Goal: Information Seeking & Learning: Understand process/instructions

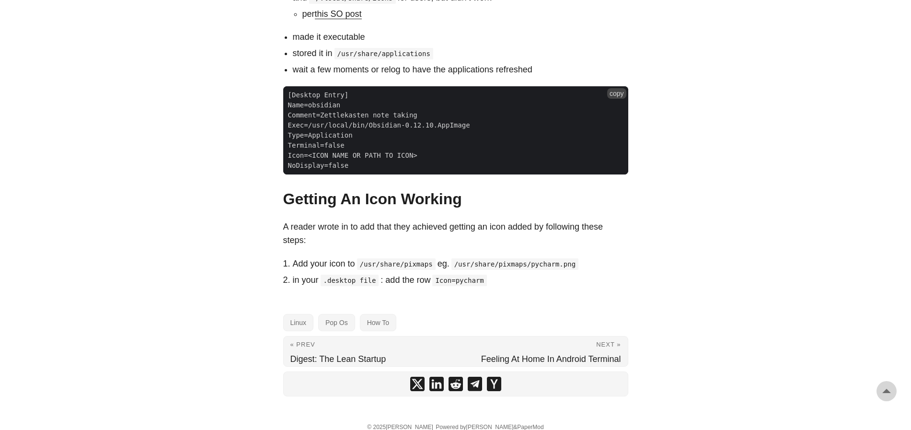
scroll to position [614, 0]
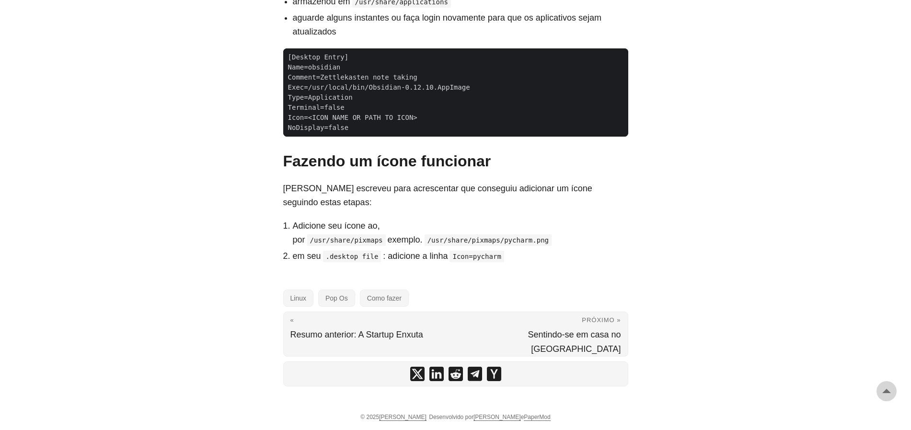
scroll to position [656, 0]
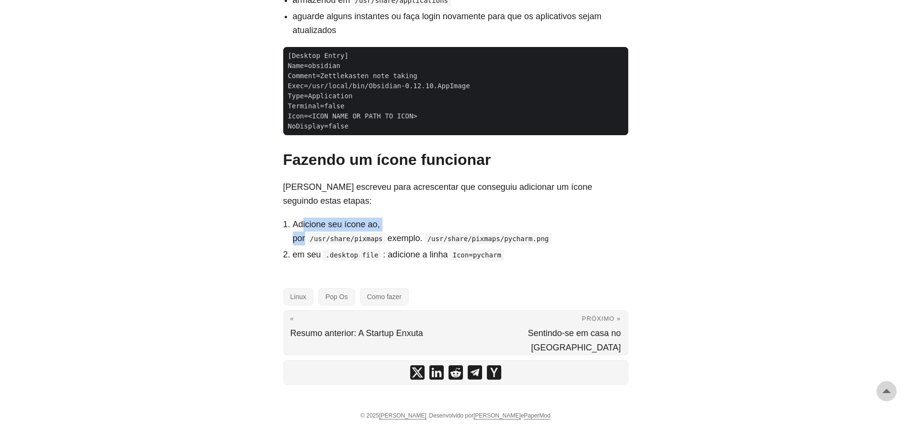
drag, startPoint x: 318, startPoint y: 221, endPoint x: 451, endPoint y: 225, distance: 132.8
click at [423, 222] on li "Adicione seu ícone ao, por /usr/share/pixmaps exemplo. /usr/share/pixmaps/pycha…" at bounding box center [461, 232] width 336 height 28
click at [451, 225] on li "Adicione seu ícone ao, por /usr/share/pixmaps exemplo. /usr/share/pixmaps/pycha…" at bounding box center [461, 232] width 336 height 28
drag, startPoint x: 479, startPoint y: 277, endPoint x: 490, endPoint y: 279, distance: 11.4
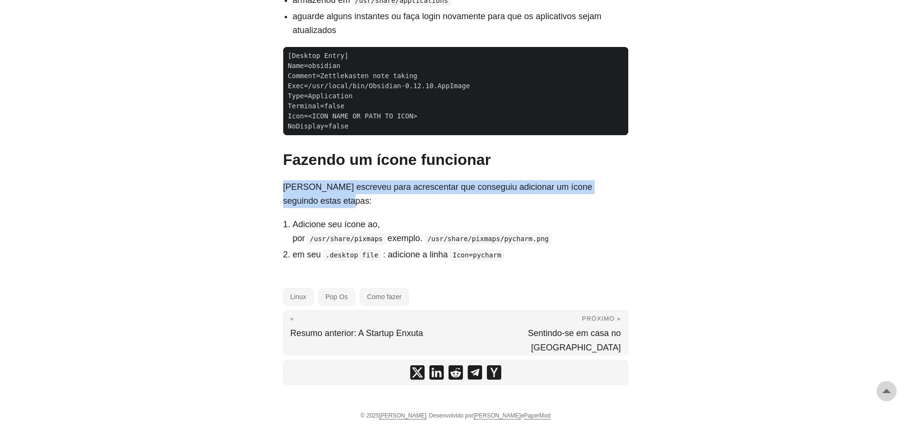
drag, startPoint x: 300, startPoint y: 181, endPoint x: 651, endPoint y: 196, distance: 351.6
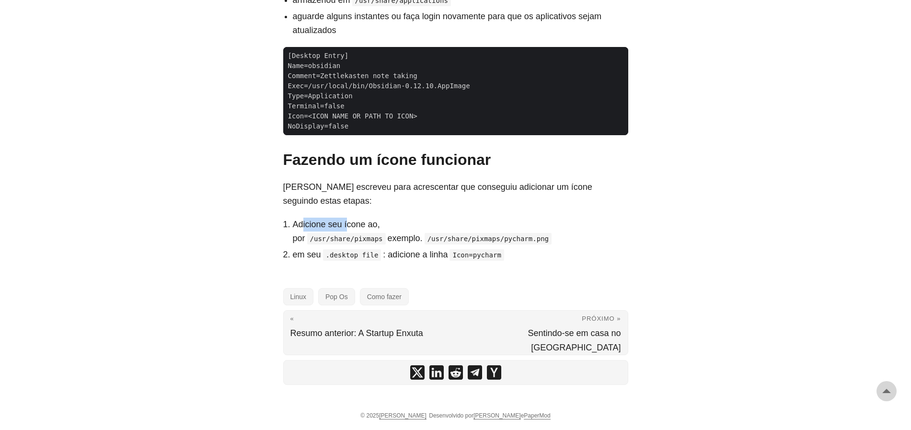
drag, startPoint x: 303, startPoint y: 227, endPoint x: 349, endPoint y: 227, distance: 46.0
click at [349, 227] on font "Adicione seu ícone ao, por" at bounding box center [336, 231] width 87 height 23
click at [351, 226] on font "Adicione seu ícone ao, por" at bounding box center [336, 231] width 87 height 23
drag, startPoint x: 309, startPoint y: 237, endPoint x: 362, endPoint y: 238, distance: 53.7
click at [362, 238] on code "/usr/share/pixmaps" at bounding box center [346, 239] width 79 height 12
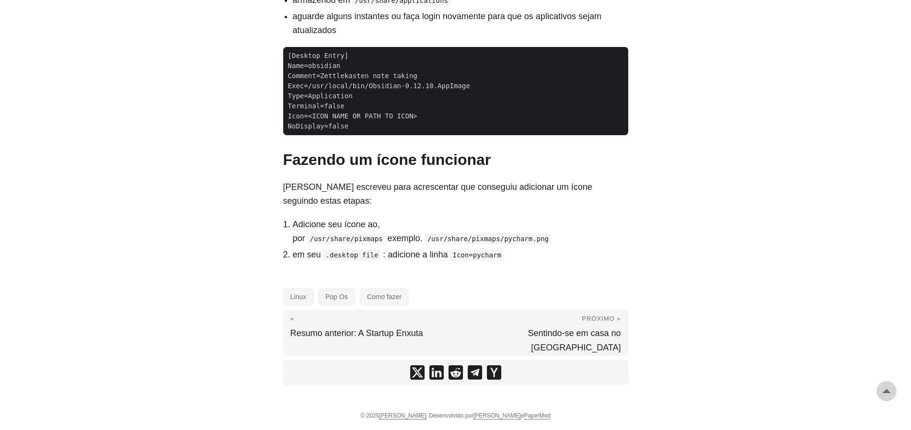
click at [373, 237] on li "Adicione seu ícone ao, por /usr/share/pixmaps exemplo. /usr/share/pixmaps/pycha…" at bounding box center [461, 232] width 336 height 28
click at [396, 238] on font "exemplo." at bounding box center [405, 238] width 35 height 10
click at [434, 239] on code "/usr/share/pixmaps/pycharm.png" at bounding box center [488, 239] width 127 height 12
